Goal: Task Accomplishment & Management: Use online tool/utility

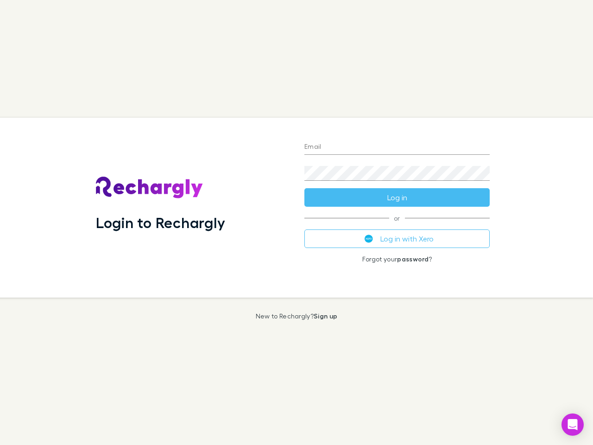
click at [297, 222] on div "Login to Rechargly" at bounding box center [193, 208] width 209 height 180
click at [397, 147] on input "Email" at bounding box center [396, 147] width 185 height 15
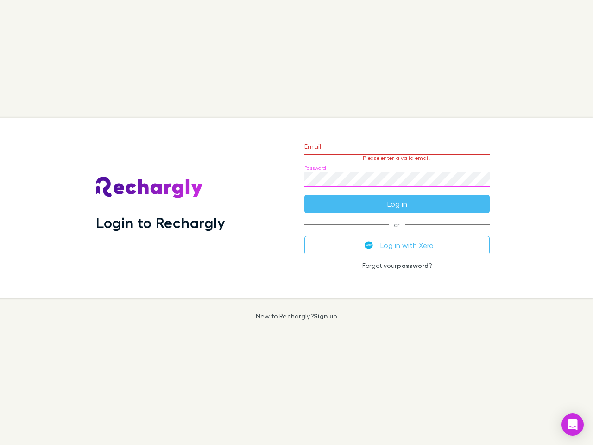
click at [397, 197] on form "Email Please enter a valid email. Password Log in" at bounding box center [396, 173] width 185 height 81
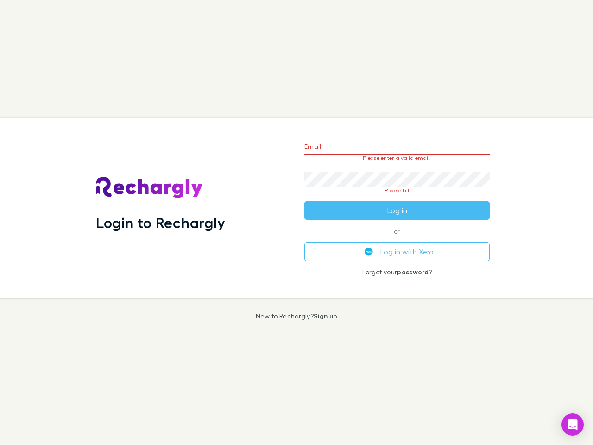
click at [397, 239] on div "Email Please enter a valid email. Password Please fill Log in or Log in with Xe…" at bounding box center [397, 208] width 200 height 180
click at [573, 424] on icon "Open Intercom Messenger" at bounding box center [573, 424] width 10 height 11
